Goal: Information Seeking & Learning: Understand process/instructions

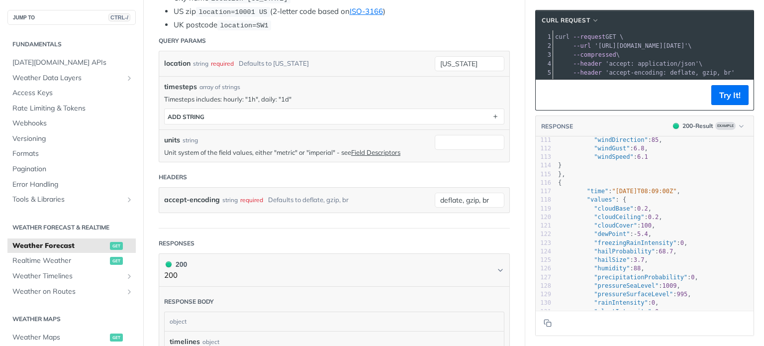
scroll to position [273, 0]
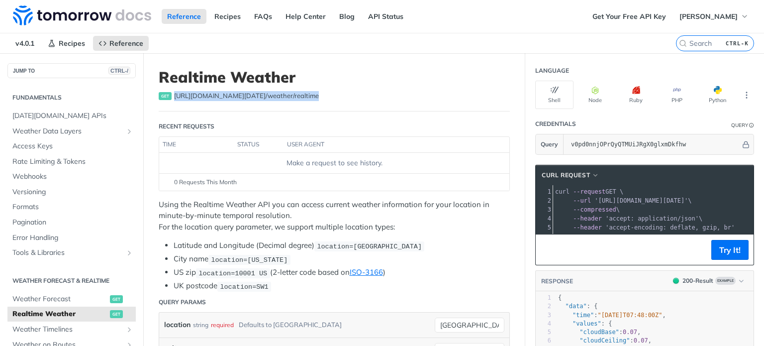
drag, startPoint x: 304, startPoint y: 96, endPoint x: 175, endPoint y: 104, distance: 129.6
click at [175, 104] on header "Realtime Weather get [URL][DOMAIN_NAME][DATE] /weather/realtime" at bounding box center [334, 89] width 351 height 43
copy span "[URL][DOMAIN_NAME][DATE] /weather/realtime"
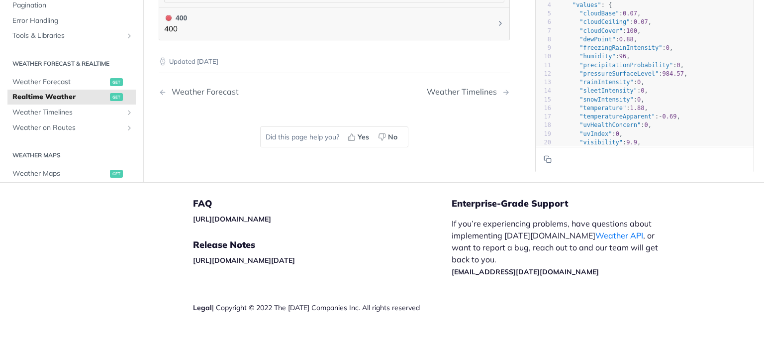
scroll to position [758, 0]
